Goal: Entertainment & Leisure: Consume media (video, audio)

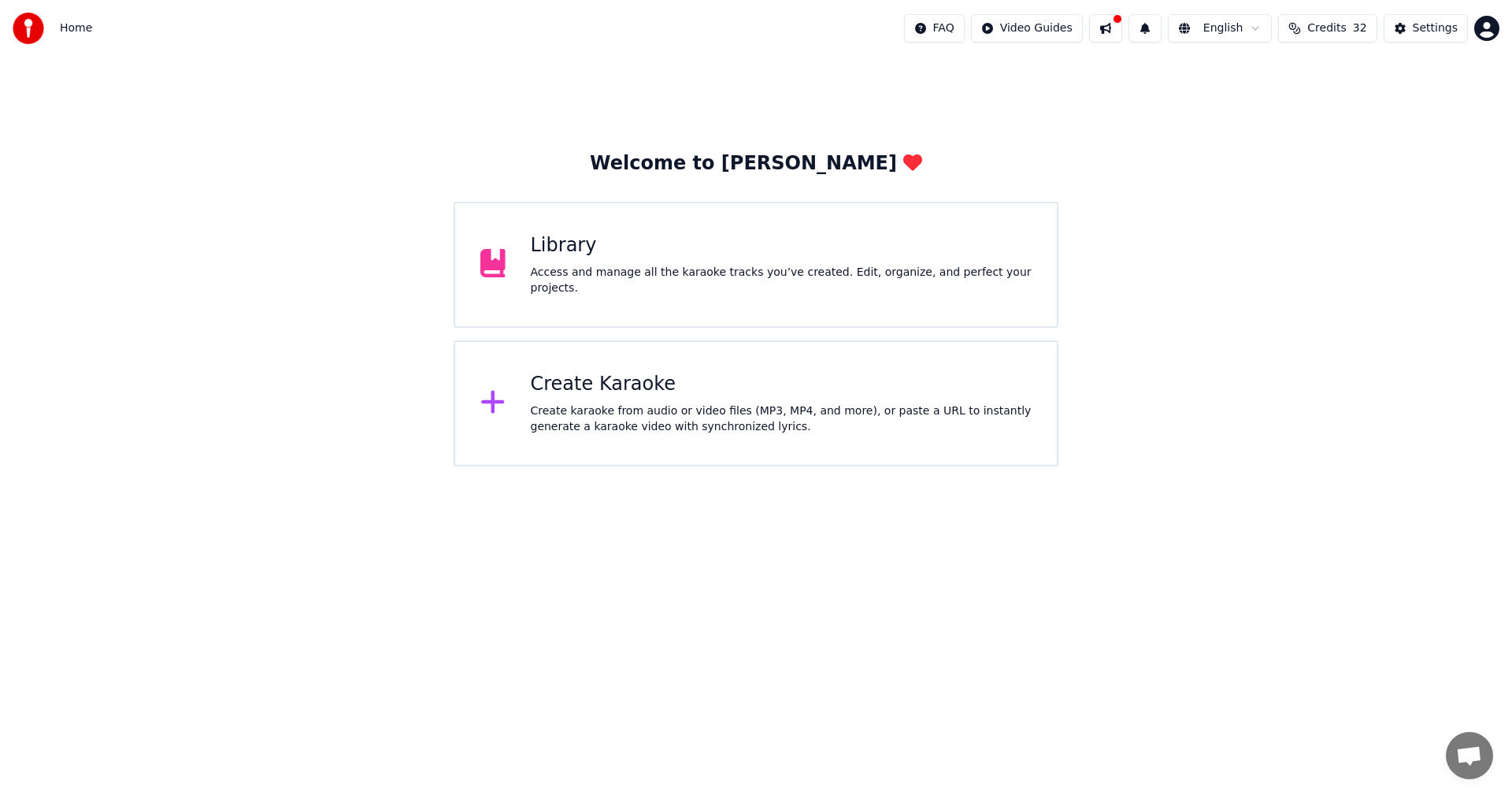
click at [631, 268] on div "Library Access and manage all the karaoke tracks you’ve created. Edit, organize…" at bounding box center [782, 264] width 502 height 63
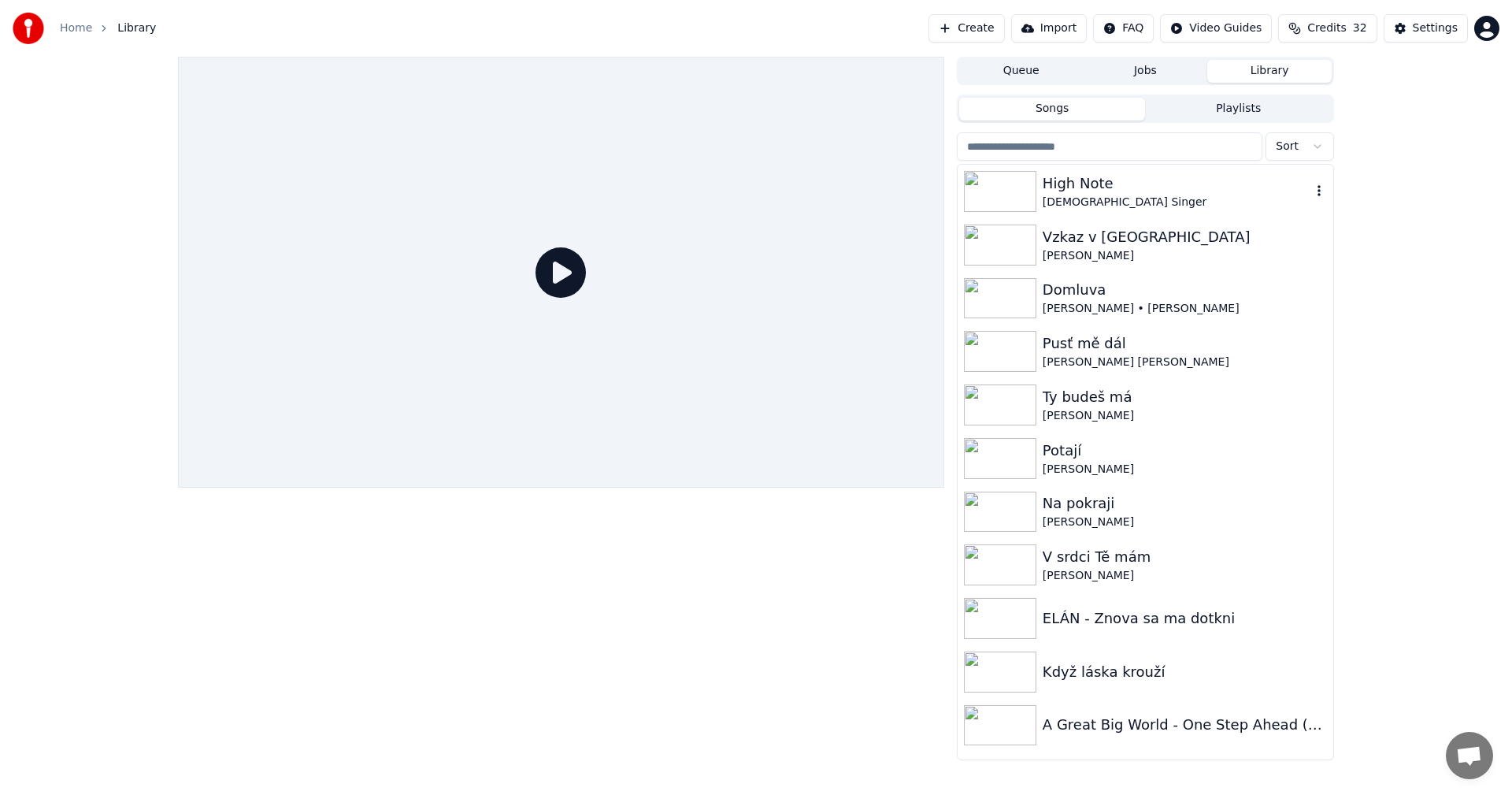
click at [992, 204] on img at bounding box center [999, 191] width 72 height 41
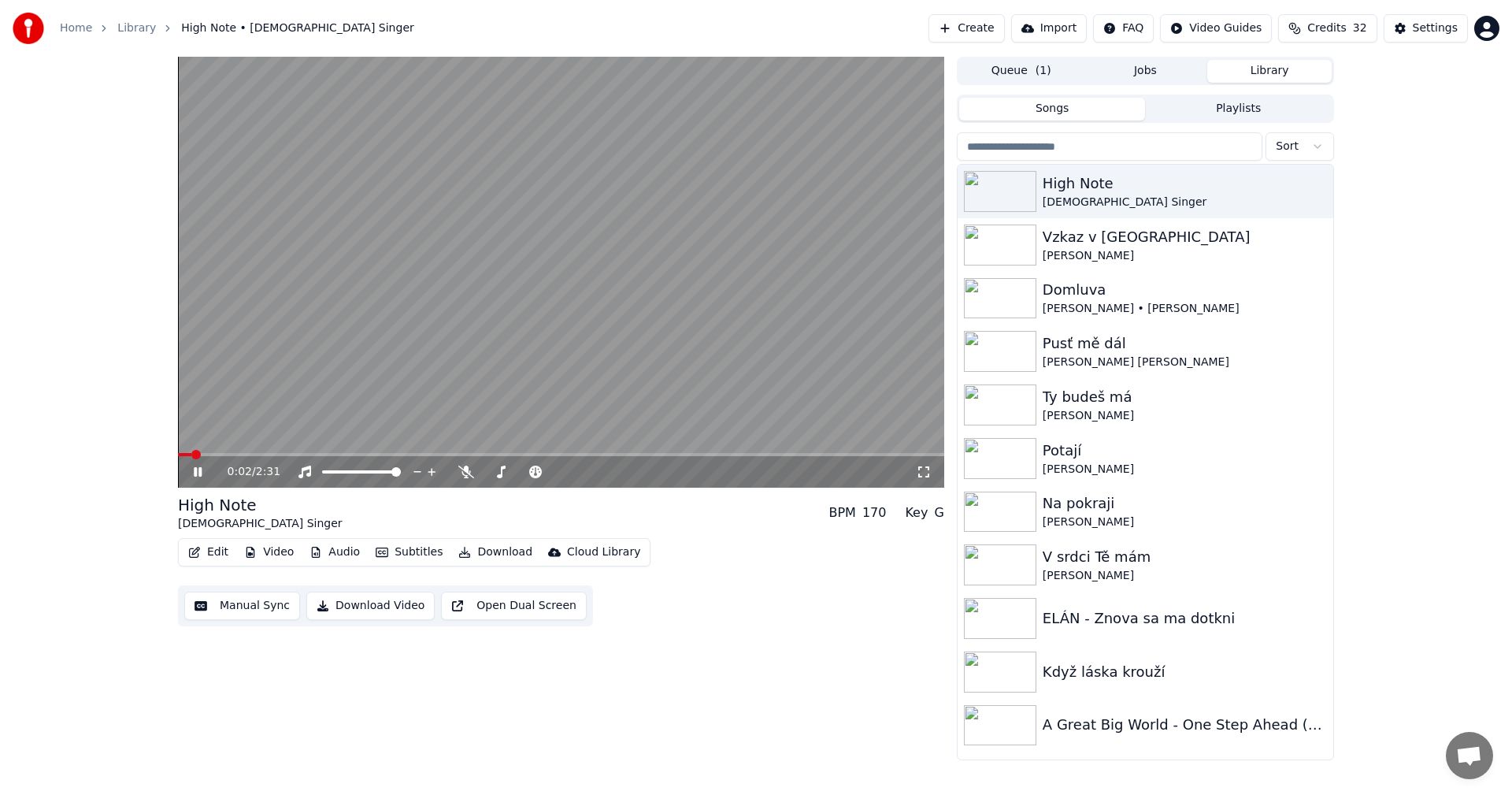
click at [920, 474] on icon at bounding box center [923, 472] width 16 height 13
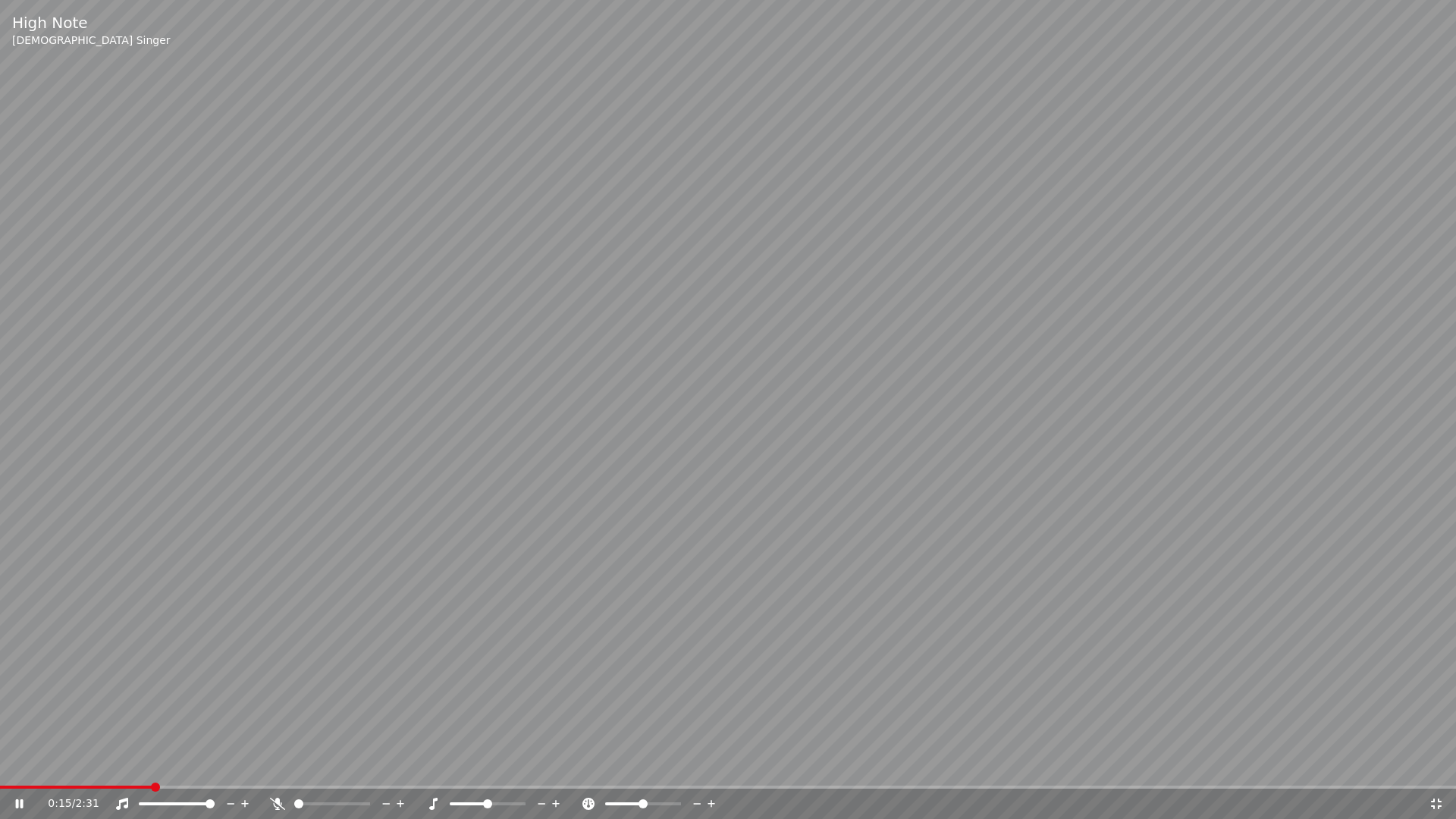
click at [25, 765] on video at bounding box center [728, 410] width 1456 height 819
click at [39, 765] on div "0:15 / 2:31" at bounding box center [728, 804] width 1456 height 31
click at [27, 765] on span at bounding box center [76, 786] width 153 height 3
click at [11, 765] on div "0:03 / 2:31" at bounding box center [728, 803] width 1444 height 15
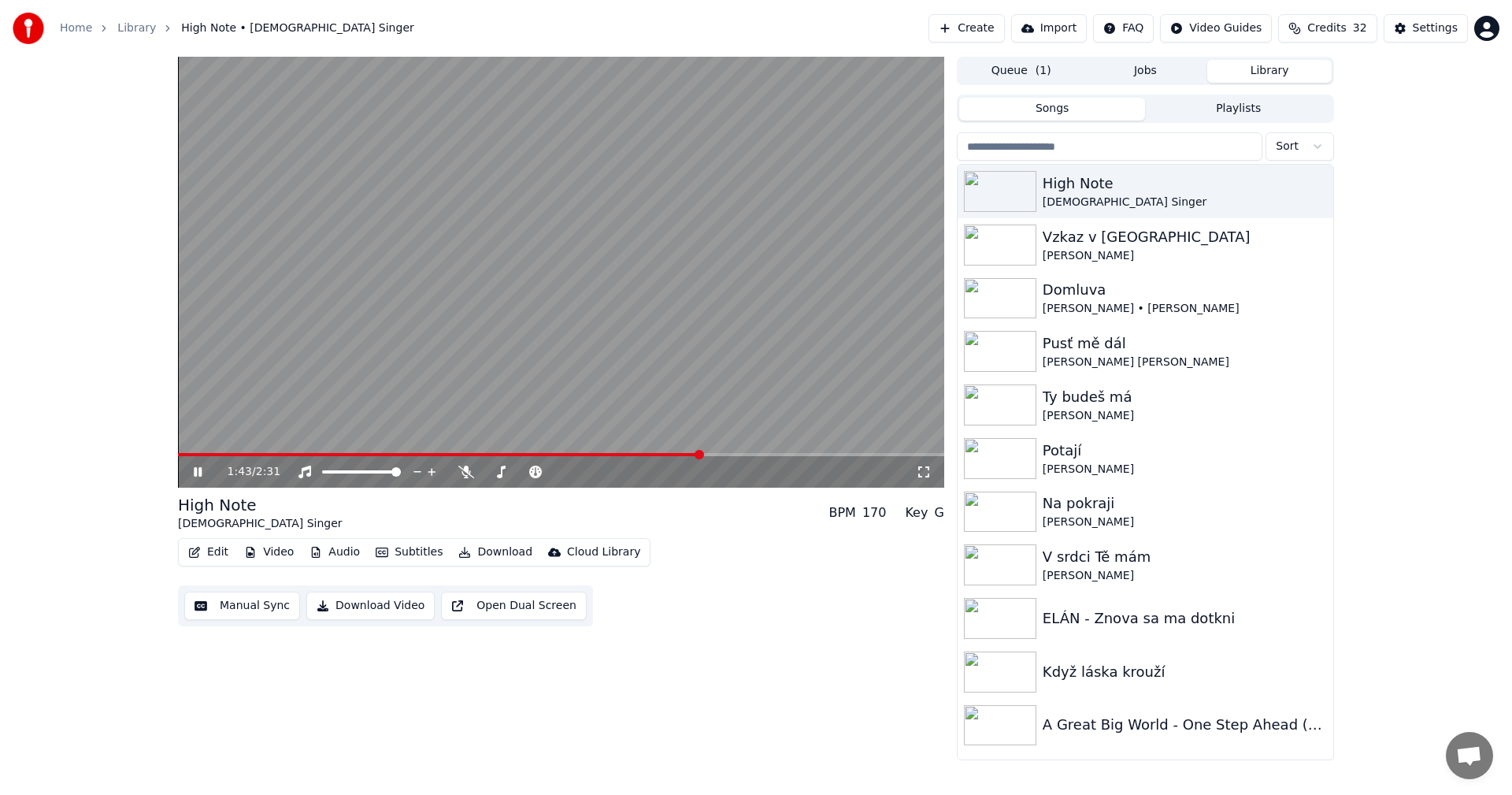
click at [200, 470] on icon at bounding box center [197, 472] width 8 height 9
click at [1012, 568] on img at bounding box center [999, 564] width 72 height 41
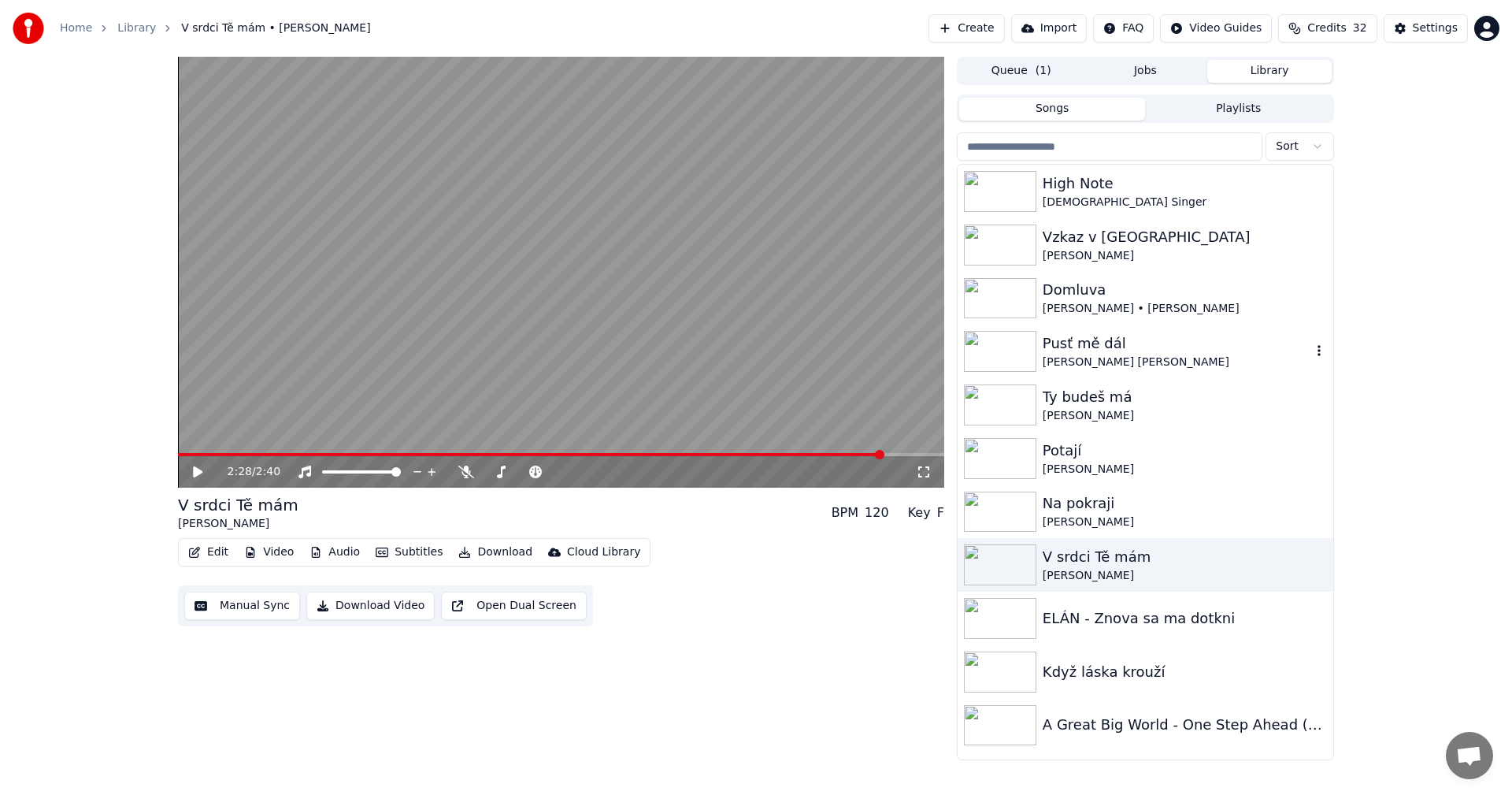
click at [982, 352] on img at bounding box center [999, 351] width 72 height 41
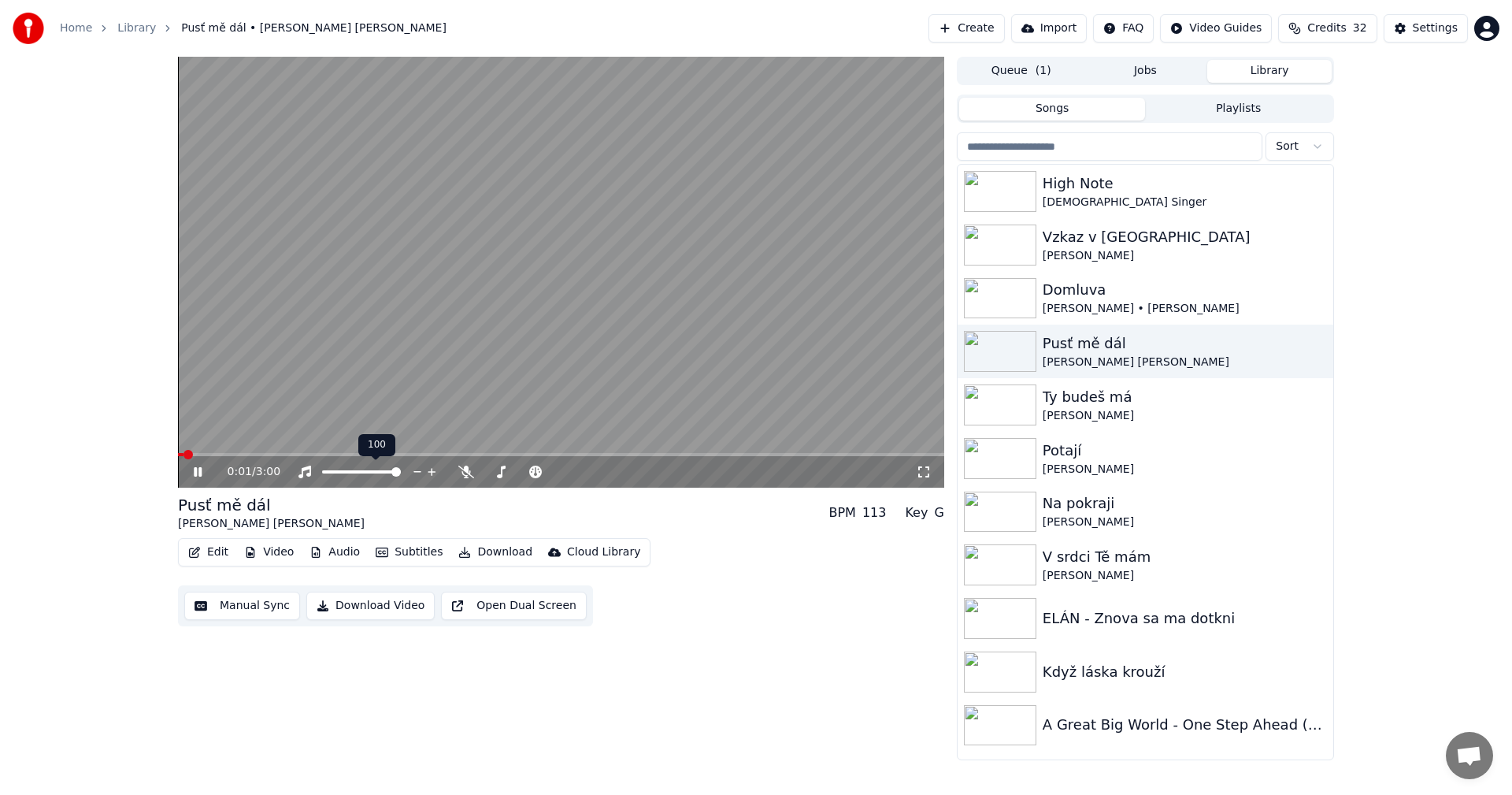
click at [382, 475] on div at bounding box center [376, 471] width 127 height 16
click at [383, 474] on span at bounding box center [352, 471] width 61 height 3
click at [924, 472] on icon at bounding box center [923, 472] width 16 height 13
click at [198, 472] on icon at bounding box center [209, 472] width 37 height 13
